Goal: Information Seeking & Learning: Learn about a topic

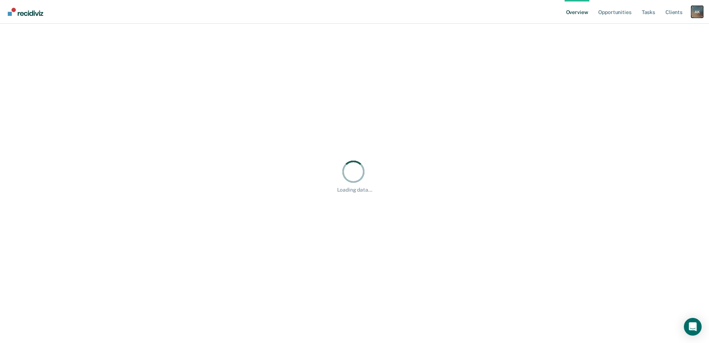
click at [697, 12] on nav "Overview Opportunities Tasks Client s [PERSON_NAME] A K Profile How it works Go…" at bounding box center [354, 12] width 709 height 24
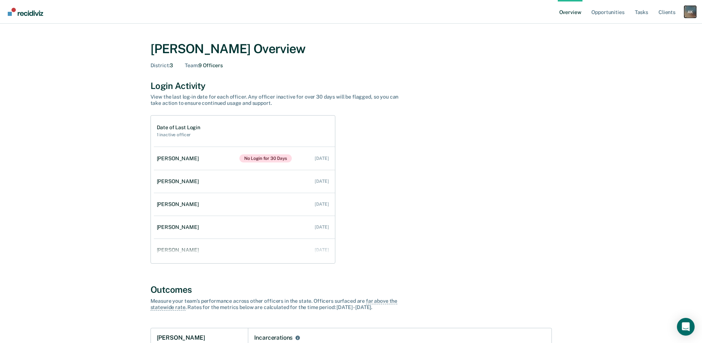
click at [689, 14] on div "A K" at bounding box center [691, 12] width 12 height 12
click at [655, 47] on link "Go to Operations" at bounding box center [660, 48] width 59 height 6
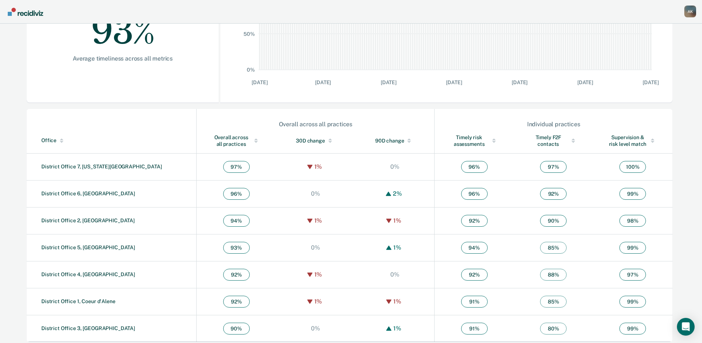
scroll to position [172, 0]
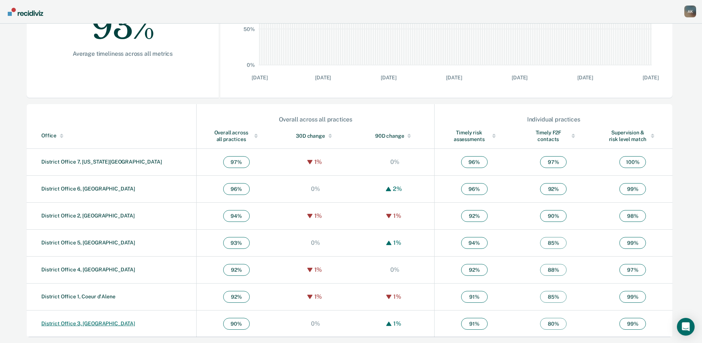
click at [97, 322] on link "District Office 3, [GEOGRAPHIC_DATA]" at bounding box center [88, 323] width 94 height 6
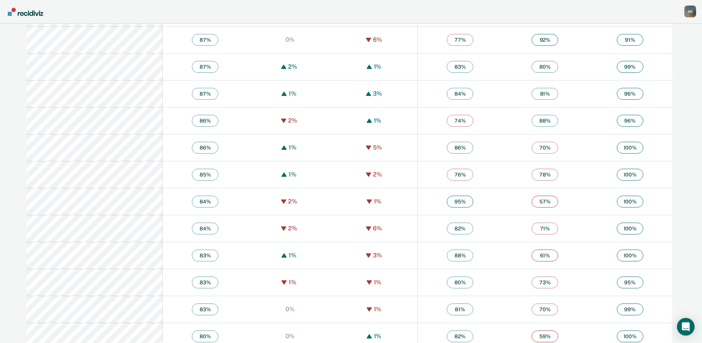
scroll to position [1257, 0]
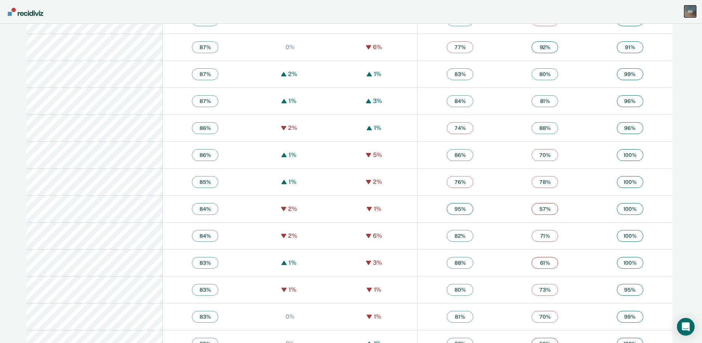
click at [690, 7] on div "A K" at bounding box center [691, 12] width 12 height 12
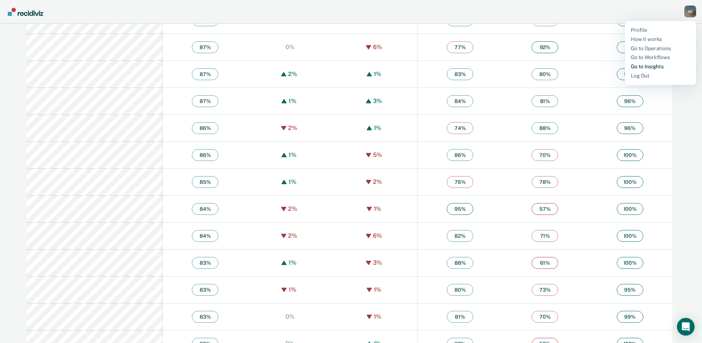
click at [657, 68] on link "Go to Insights" at bounding box center [660, 66] width 59 height 6
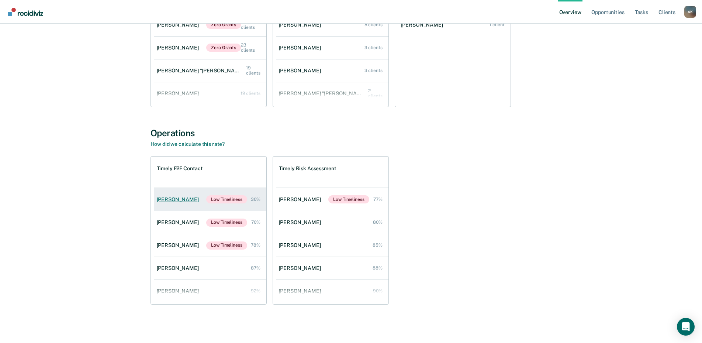
click at [178, 198] on div "[PERSON_NAME]" at bounding box center [179, 199] width 45 height 6
